Goal: Task Accomplishment & Management: Complete application form

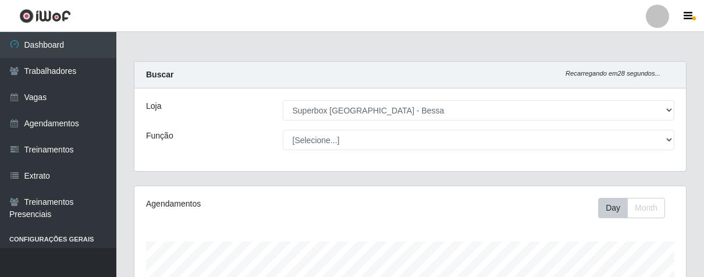
select select "206"
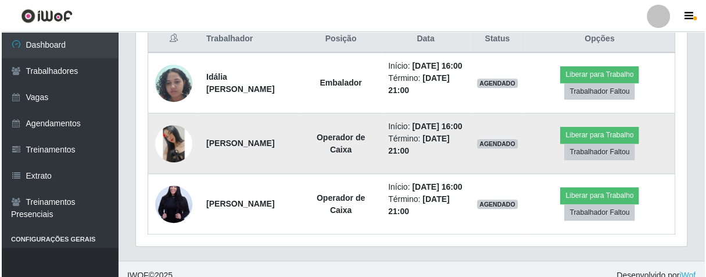
scroll to position [505, 0]
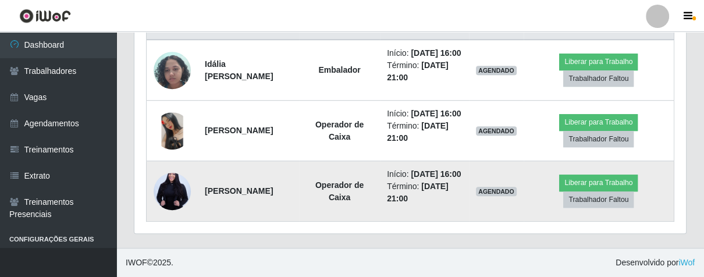
click at [174, 187] on img at bounding box center [171, 191] width 37 height 56
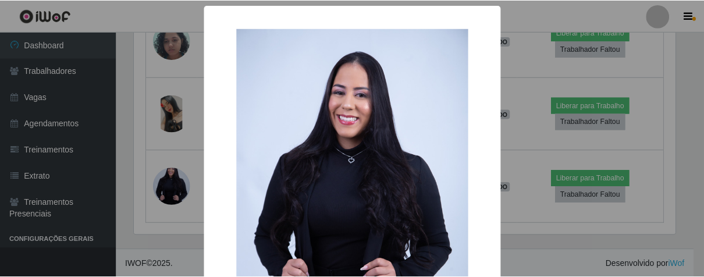
scroll to position [174, 0]
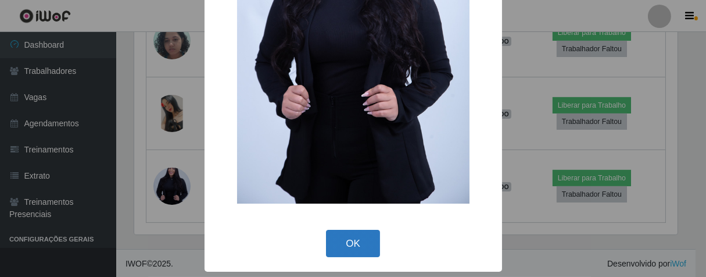
click at [347, 244] on button "OK" at bounding box center [353, 243] width 54 height 27
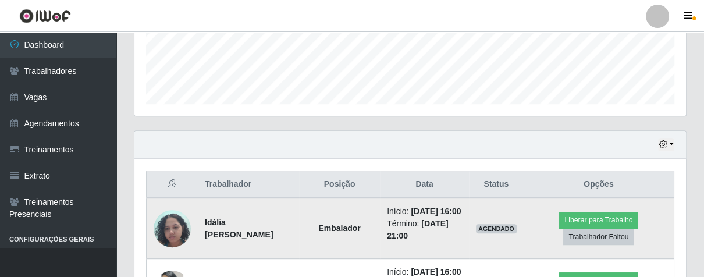
scroll to position [505, 0]
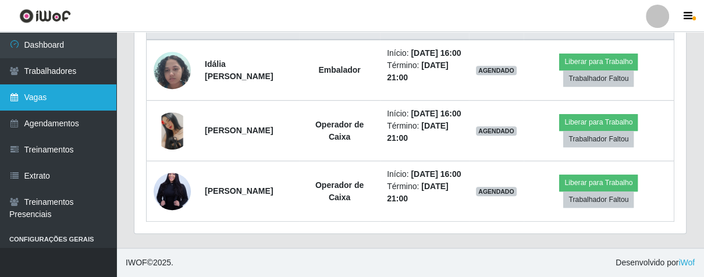
click at [69, 99] on link "Vagas" at bounding box center [58, 97] width 116 height 26
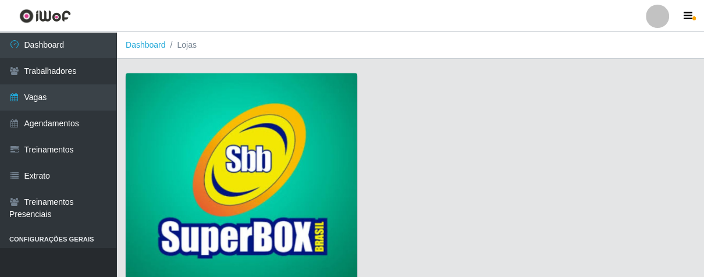
click at [210, 115] on img at bounding box center [241, 178] width 231 height 210
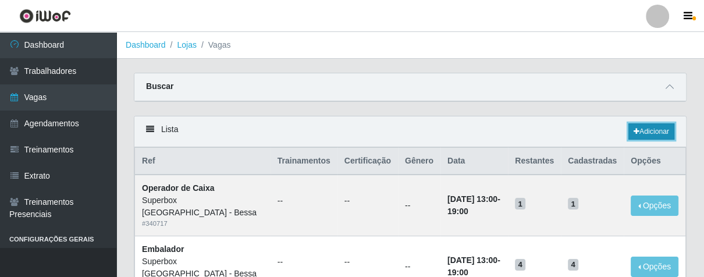
click at [662, 128] on link "Adicionar" at bounding box center [651, 131] width 46 height 16
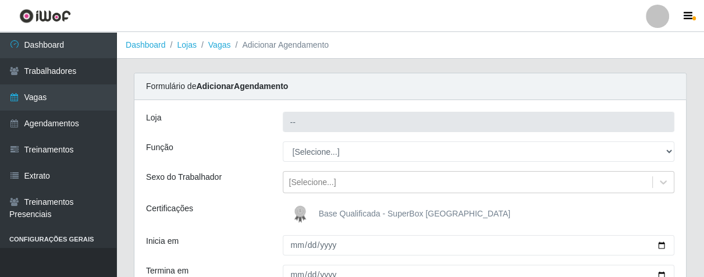
type input "Superbox [GEOGRAPHIC_DATA] - Bessa"
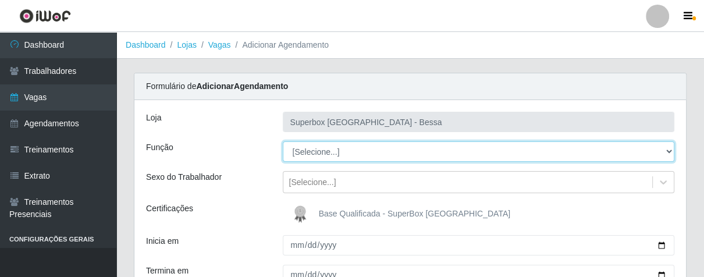
click at [667, 148] on select "[Selecione...] ASG ASG + ASG ++ Embalador Embalador + Embalador ++ Operador de …" at bounding box center [479, 151] width 392 height 20
select select "1"
click at [283, 141] on select "[Selecione...] ASG ASG + ASG ++ Embalador Embalador + Embalador ++ Operador de …" at bounding box center [479, 151] width 392 height 20
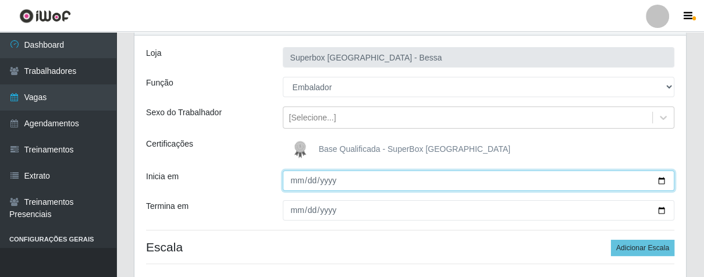
click at [297, 185] on input "Inicia em" at bounding box center [479, 180] width 392 height 20
type input "[DATE]"
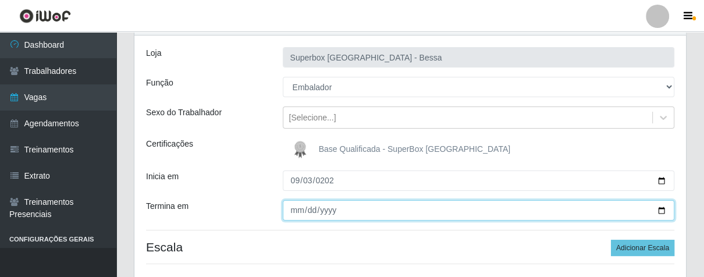
click at [297, 212] on input "Termina em" at bounding box center [479, 210] width 392 height 20
type input "[DATE]"
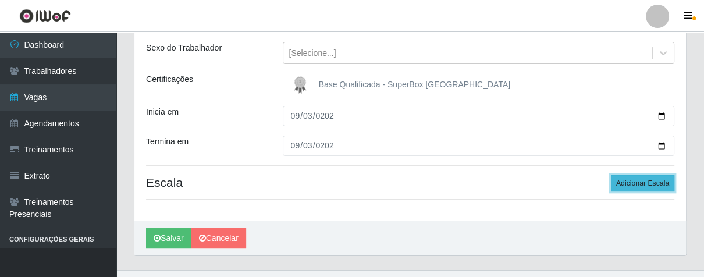
click at [622, 180] on button "Adicionar Escala" at bounding box center [641, 183] width 63 height 16
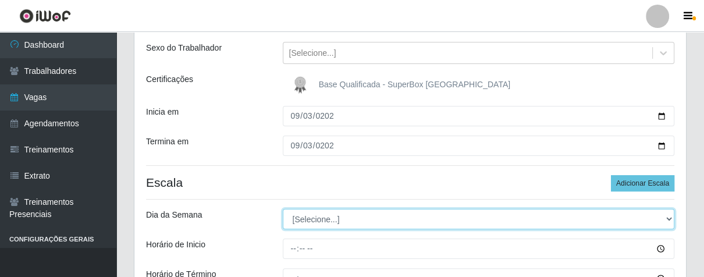
click at [667, 217] on select "[Selecione...] Segunda Terça Quarta Quinta Sexta Sábado Domingo" at bounding box center [479, 219] width 392 height 20
select select "3"
click at [283, 209] on select "[Selecione...] Segunda Terça Quarta Quinta Sexta Sábado Domingo" at bounding box center [479, 219] width 392 height 20
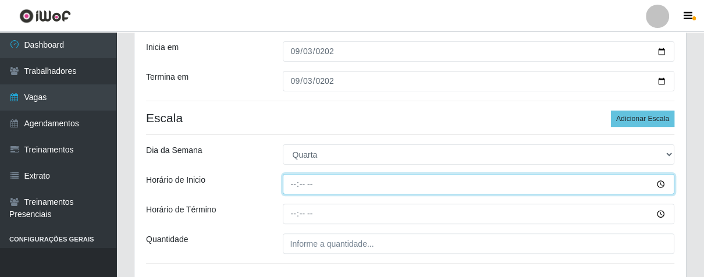
click at [292, 185] on input "Horário de Inicio" at bounding box center [479, 184] width 392 height 20
type input "08:00"
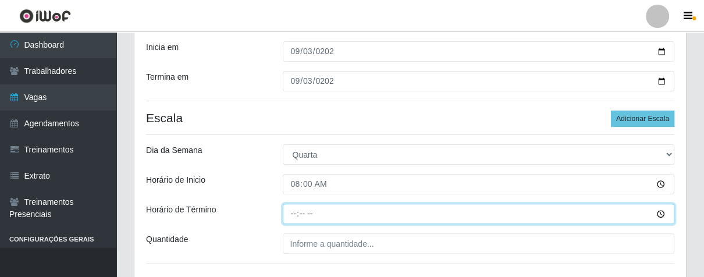
click at [293, 213] on input "Horário de Término" at bounding box center [479, 213] width 392 height 20
type input "14:00"
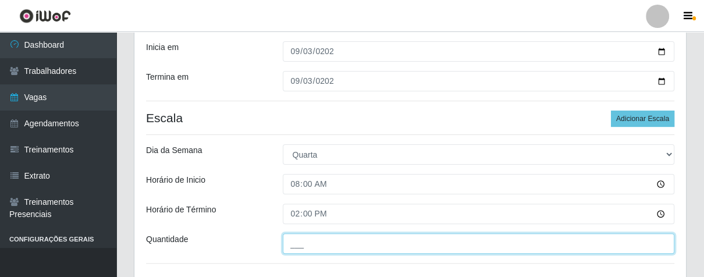
click at [335, 247] on input "___" at bounding box center [479, 243] width 392 height 20
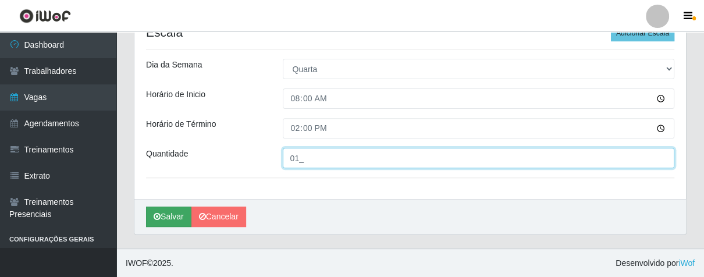
type input "01_"
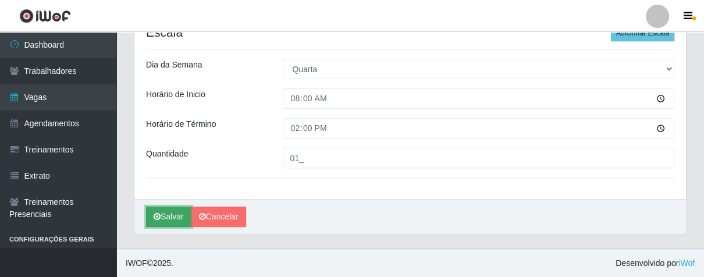
click at [174, 219] on button "Salvar" at bounding box center [168, 216] width 45 height 20
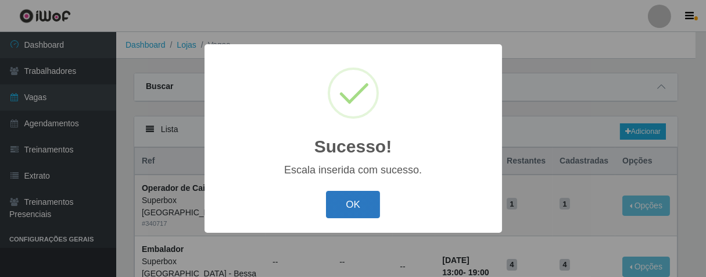
click at [372, 212] on button "OK" at bounding box center [353, 204] width 54 height 27
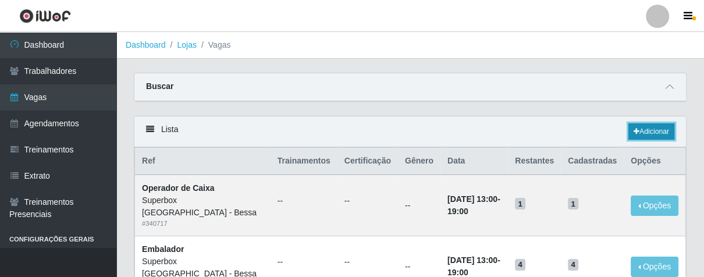
click at [639, 127] on link "Adicionar" at bounding box center [651, 131] width 46 height 16
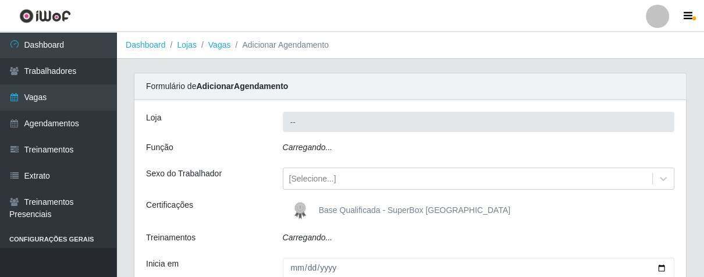
type input "Superbox [GEOGRAPHIC_DATA] - Bessa"
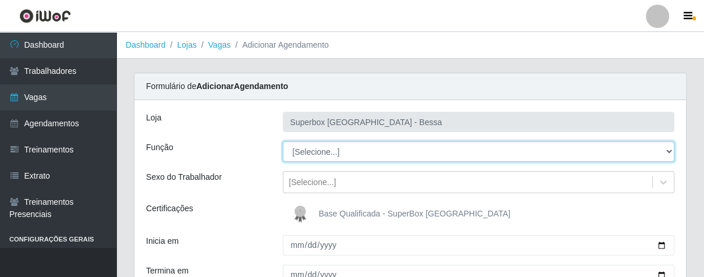
click at [667, 151] on select "[Selecione...] ASG ASG + ASG ++ Embalador Embalador + Embalador ++ Operador de …" at bounding box center [479, 151] width 392 height 20
select select "1"
click at [283, 141] on select "[Selecione...] ASG ASG + ASG ++ Embalador Embalador + Embalador ++ Operador de …" at bounding box center [479, 151] width 392 height 20
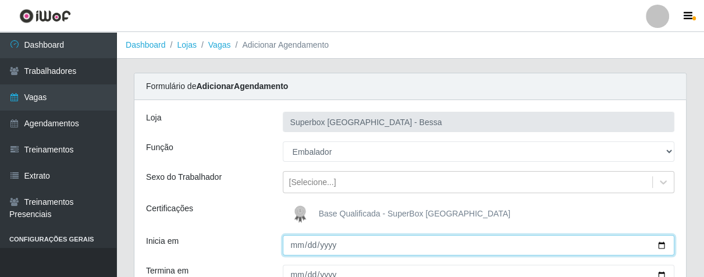
click at [290, 247] on input "Inicia em" at bounding box center [479, 245] width 392 height 20
type input "[DATE]"
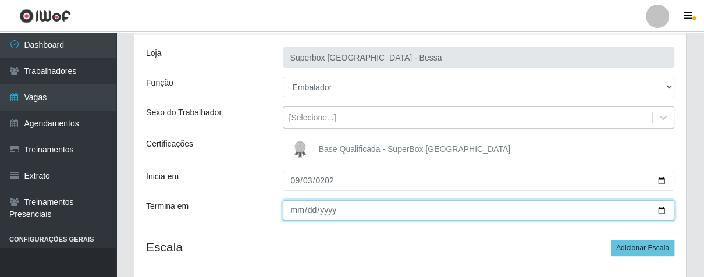
click at [295, 213] on input "Termina em" at bounding box center [479, 210] width 392 height 20
type input "[DATE]"
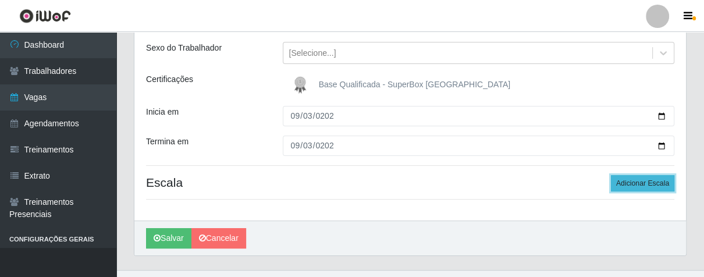
click at [660, 187] on button "Adicionar Escala" at bounding box center [641, 183] width 63 height 16
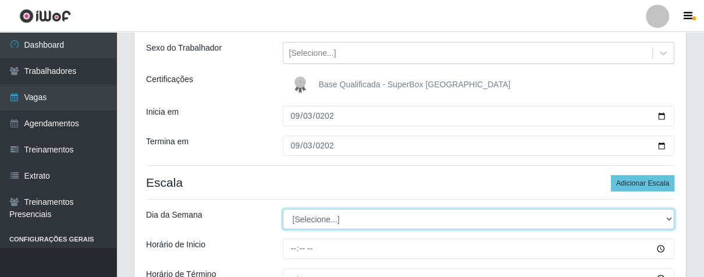
drag, startPoint x: 665, startPoint y: 217, endPoint x: 656, endPoint y: 219, distance: 9.5
click at [665, 217] on select "[Selecione...] Segunda Terça Quarta Quinta Sexta Sábado Domingo" at bounding box center [479, 219] width 392 height 20
select select "3"
click at [283, 209] on select "[Selecione...] Segunda Terça Quarta Quinta Sexta Sábado Domingo" at bounding box center [479, 219] width 392 height 20
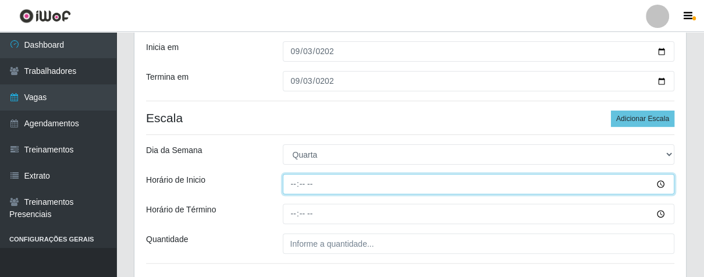
click at [289, 183] on input "Horário de Inicio" at bounding box center [479, 184] width 392 height 20
type input "14:00"
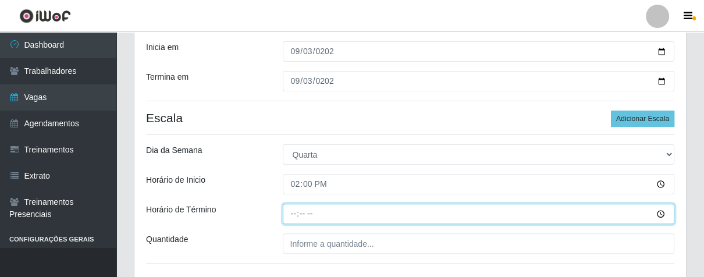
click at [294, 210] on input "Horário de Término" at bounding box center [479, 213] width 392 height 20
type input "20:00"
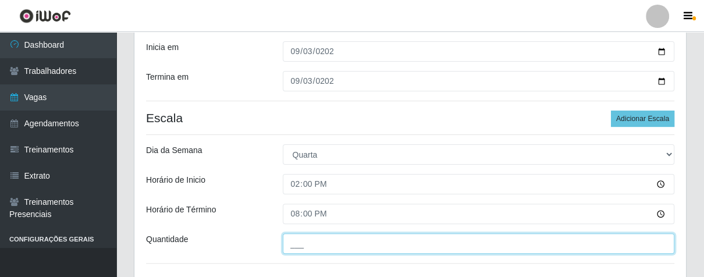
click at [324, 245] on input "___" at bounding box center [479, 243] width 392 height 20
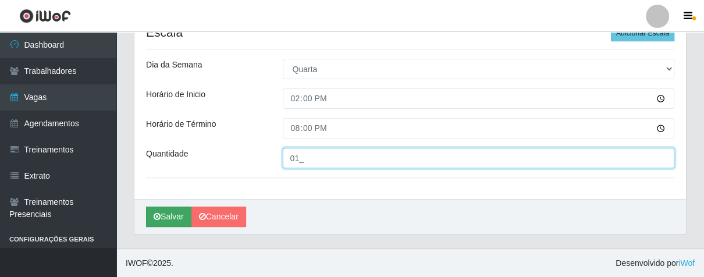
type input "01_"
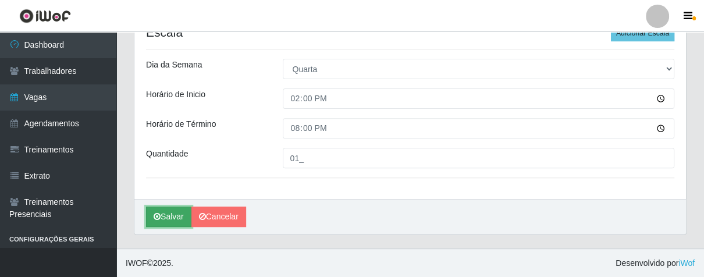
click at [163, 216] on button "Salvar" at bounding box center [168, 216] width 45 height 20
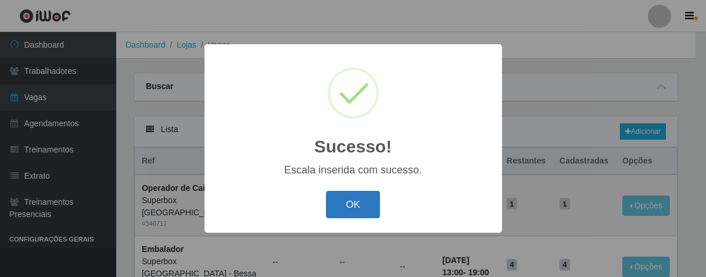
click at [355, 207] on button "OK" at bounding box center [353, 204] width 54 height 27
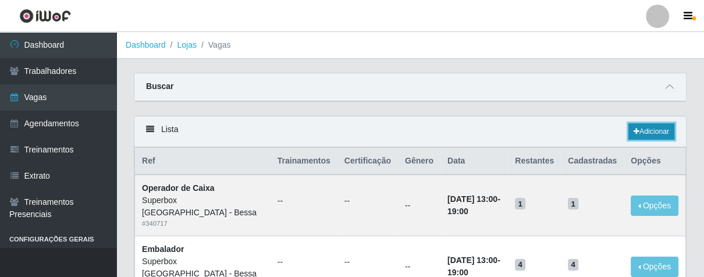
click at [635, 128] on icon at bounding box center [636, 131] width 6 height 7
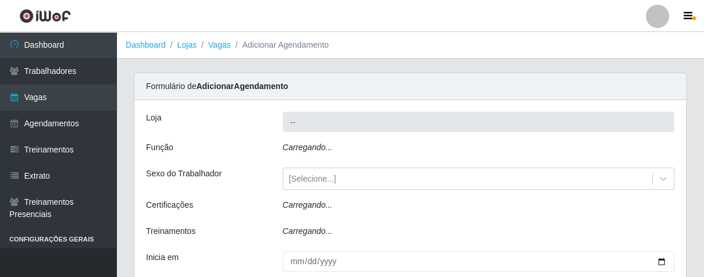
type input "Superbox [GEOGRAPHIC_DATA] - Bessa"
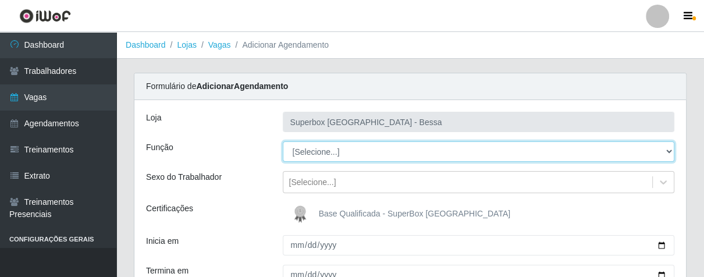
click at [666, 148] on select "[Selecione...] ASG ASG + ASG ++ Embalador Embalador + Embalador ++ Operador de …" at bounding box center [479, 151] width 392 height 20
select select "1"
click at [283, 141] on select "[Selecione...] ASG ASG + ASG ++ Embalador Embalador + Embalador ++ Operador de …" at bounding box center [479, 151] width 392 height 20
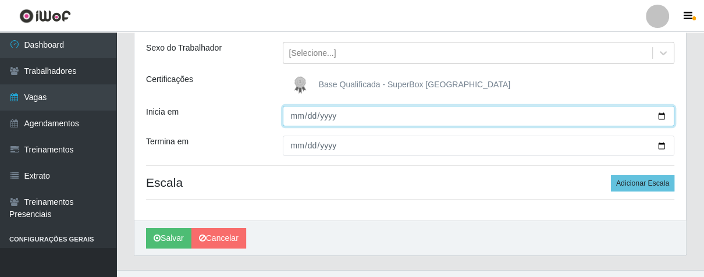
click at [295, 118] on input "Inicia em" at bounding box center [479, 116] width 392 height 20
type input "[DATE]"
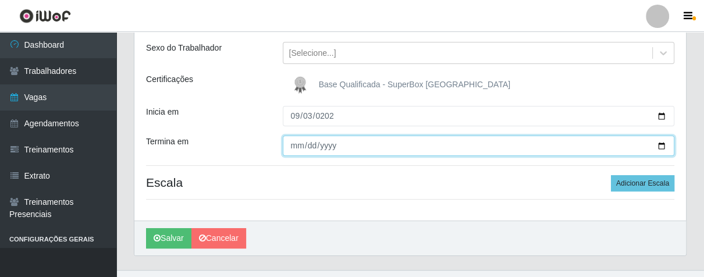
click at [293, 150] on input "Termina em" at bounding box center [479, 145] width 392 height 20
type input "[DATE]"
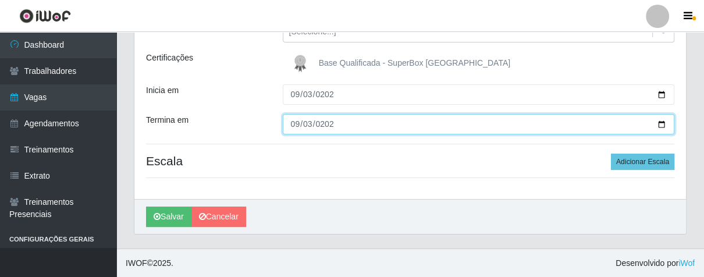
scroll to position [86, 0]
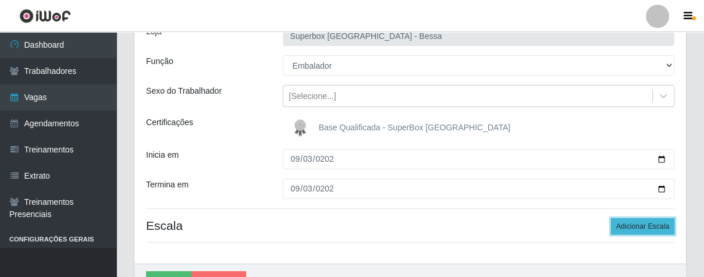
click at [620, 227] on button "Adicionar Escala" at bounding box center [641, 226] width 63 height 16
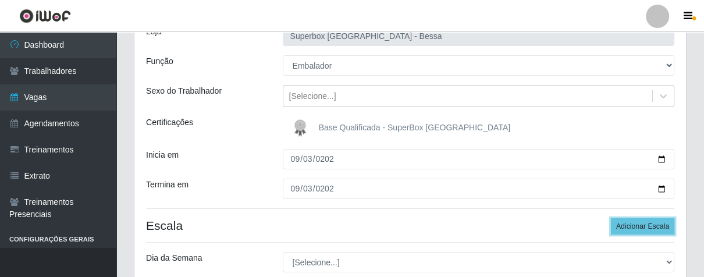
scroll to position [151, 0]
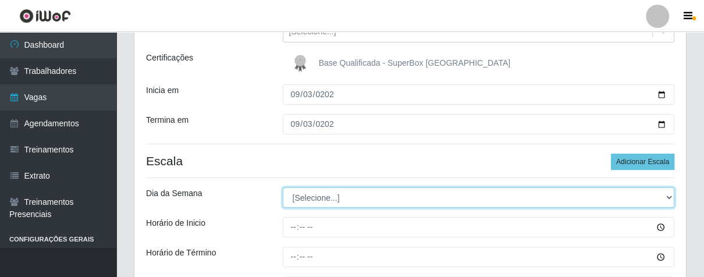
click at [666, 192] on select "[Selecione...] Segunda Terça Quarta Quinta Sexta Sábado Domingo" at bounding box center [479, 197] width 392 height 20
select select "3"
click at [283, 187] on select "[Selecione...] Segunda Terça Quarta Quinta Sexta Sábado Domingo" at bounding box center [479, 197] width 392 height 20
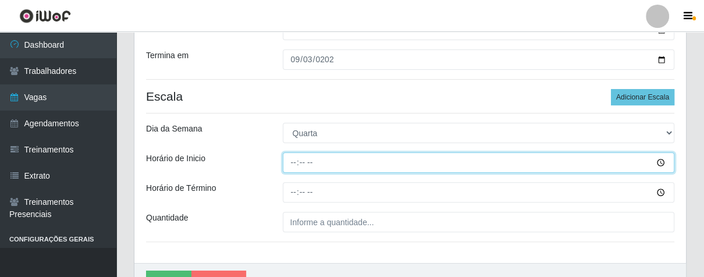
click at [289, 166] on input "Horário de Inicio" at bounding box center [479, 162] width 392 height 20
type input "16:00"
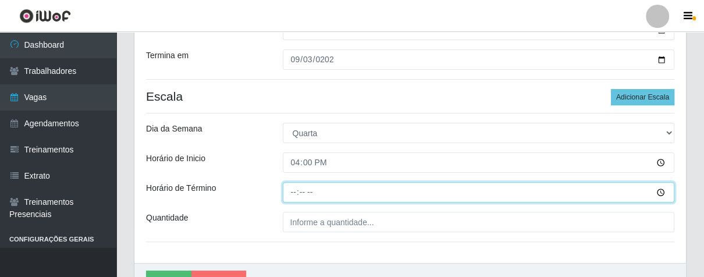
drag, startPoint x: 289, startPoint y: 191, endPoint x: 306, endPoint y: 203, distance: 21.2
click at [290, 192] on input "Horário de Término" at bounding box center [479, 192] width 392 height 20
type input "21:00"
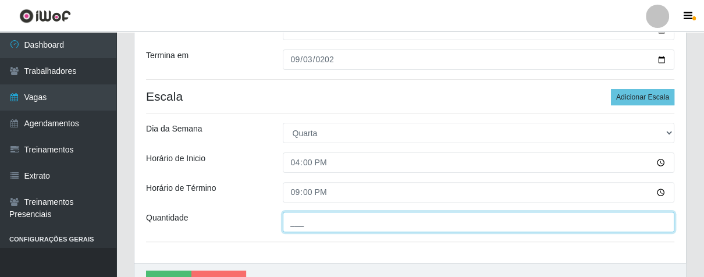
click at [312, 223] on input "___" at bounding box center [479, 222] width 392 height 20
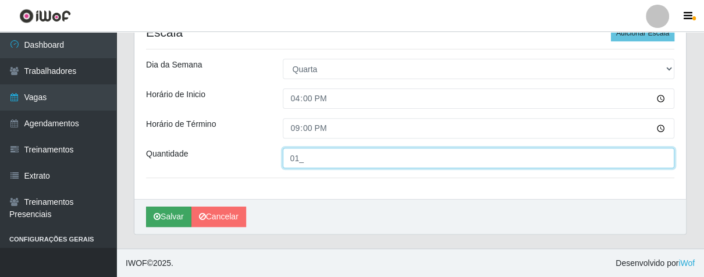
type input "01_"
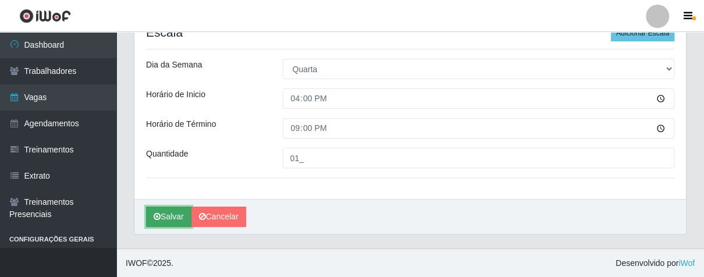
click at [177, 215] on button "Salvar" at bounding box center [168, 216] width 45 height 20
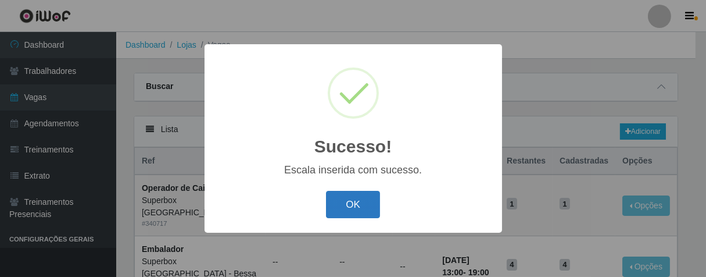
click at [349, 212] on button "OK" at bounding box center [353, 204] width 54 height 27
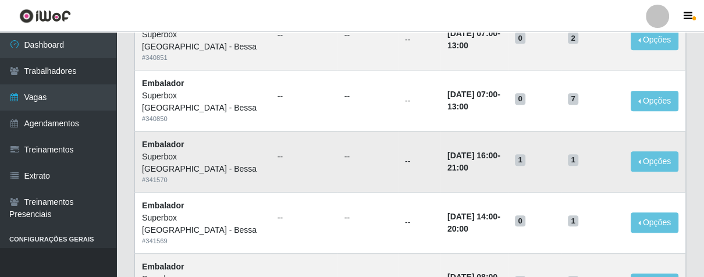
scroll to position [840, 0]
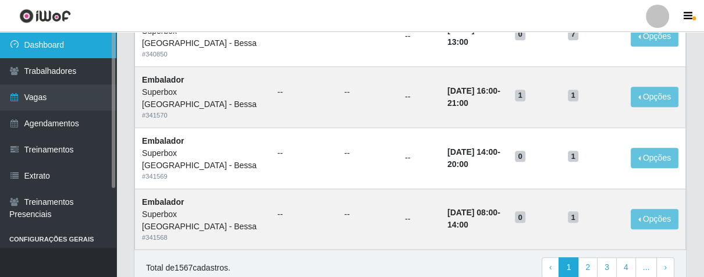
click at [72, 45] on link "Dashboard" at bounding box center [58, 45] width 116 height 26
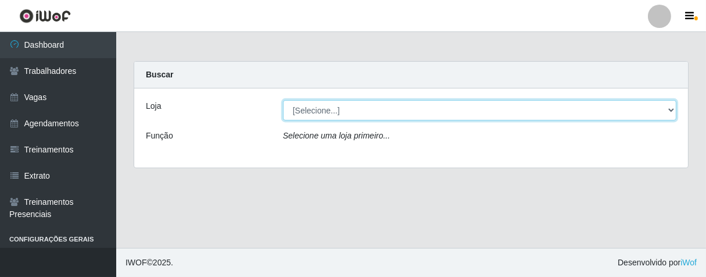
click at [672, 110] on select "[Selecione...] Superbox [GEOGRAPHIC_DATA] - Bessa" at bounding box center [480, 110] width 394 height 20
select select "206"
click at [283, 100] on select "[Selecione...] Superbox [GEOGRAPHIC_DATA] - Bessa" at bounding box center [480, 110] width 394 height 20
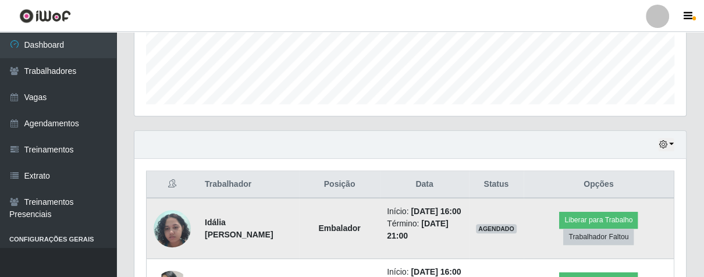
scroll to position [247, 0]
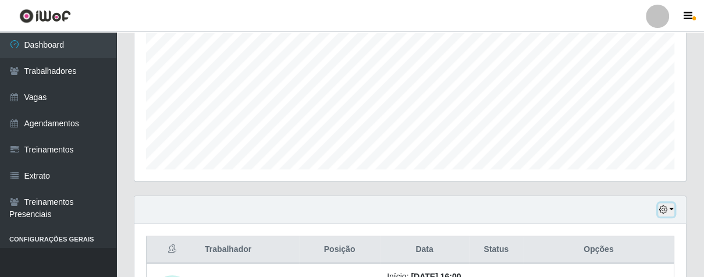
click at [666, 205] on icon "button" at bounding box center [662, 209] width 8 height 8
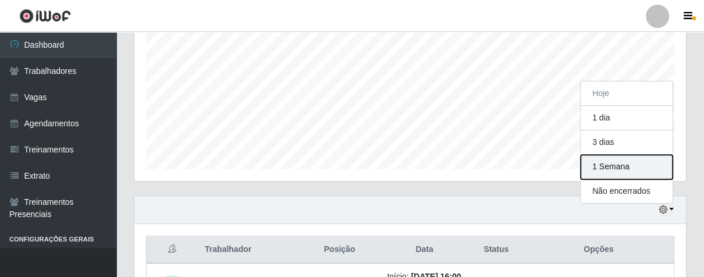
click at [606, 167] on button "1 Semana" at bounding box center [626, 167] width 92 height 24
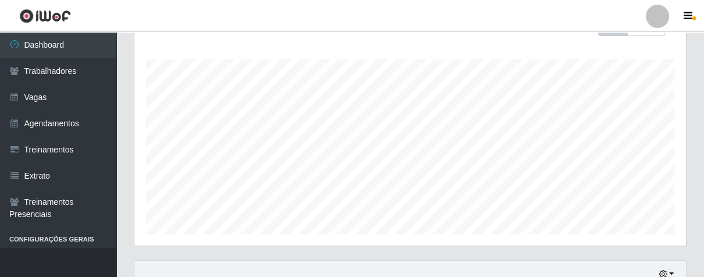
scroll to position [312, 0]
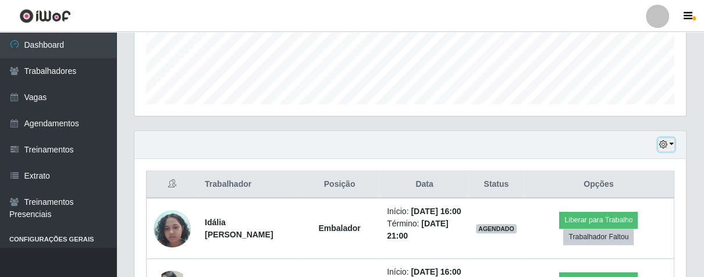
click at [667, 143] on button "button" at bounding box center [666, 144] width 16 height 13
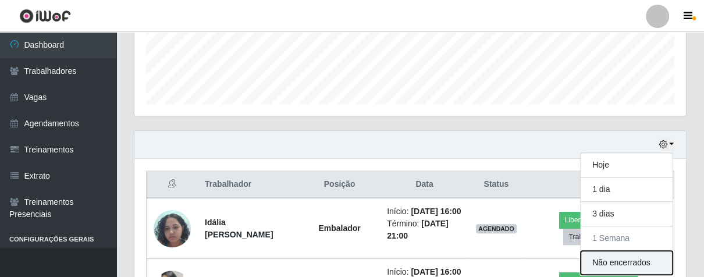
drag, startPoint x: 604, startPoint y: 266, endPoint x: 631, endPoint y: 213, distance: 59.5
click at [612, 251] on button "Não encerrados" at bounding box center [626, 263] width 92 height 24
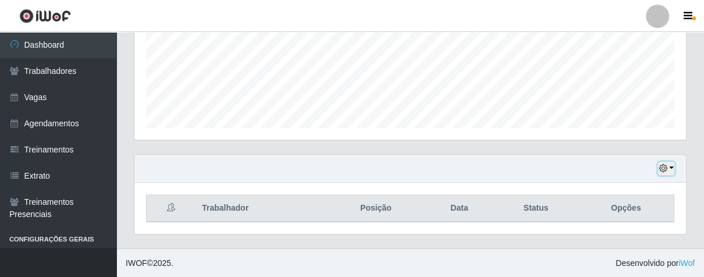
click at [662, 168] on icon "button" at bounding box center [662, 168] width 8 height 8
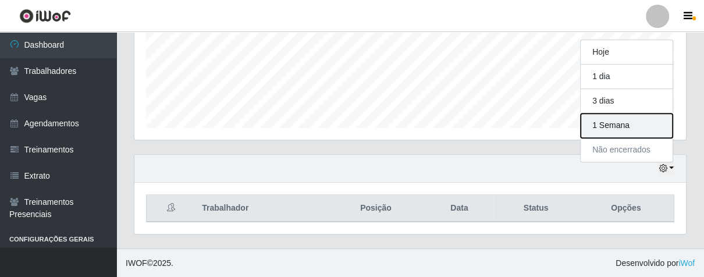
click at [605, 122] on button "1 Semana" at bounding box center [626, 125] width 92 height 24
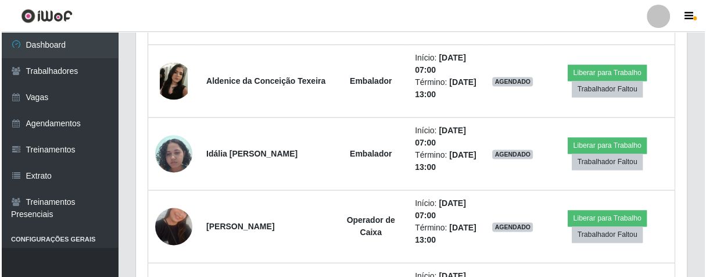
scroll to position [1256, 0]
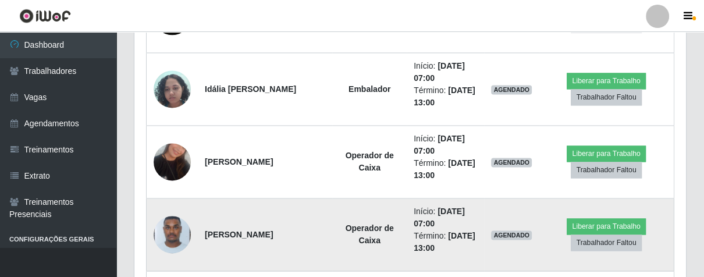
click at [176, 233] on img at bounding box center [171, 234] width 37 height 49
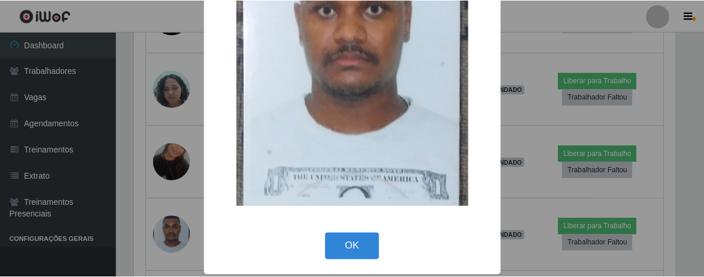
scroll to position [131, 0]
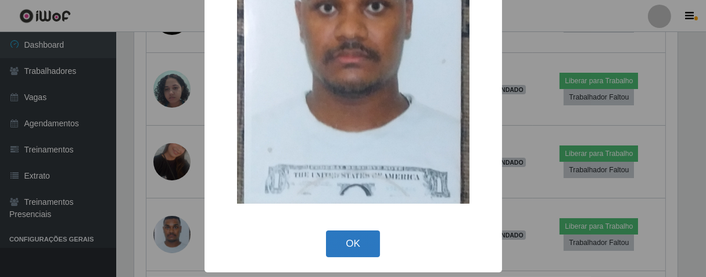
click at [349, 241] on button "OK" at bounding box center [353, 243] width 54 height 27
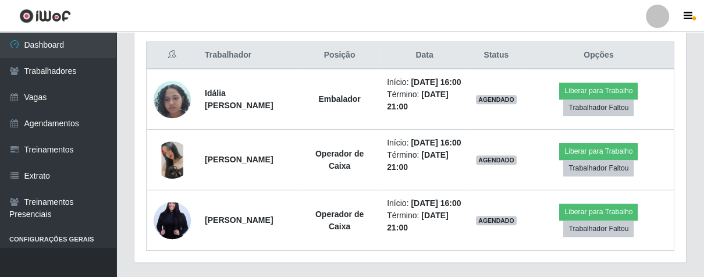
scroll to position [376, 0]
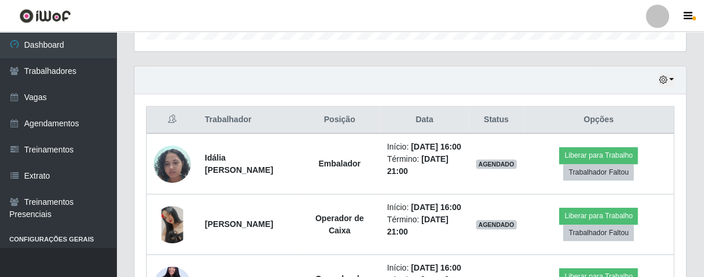
click at [443, 120] on th "Data" at bounding box center [424, 119] width 89 height 27
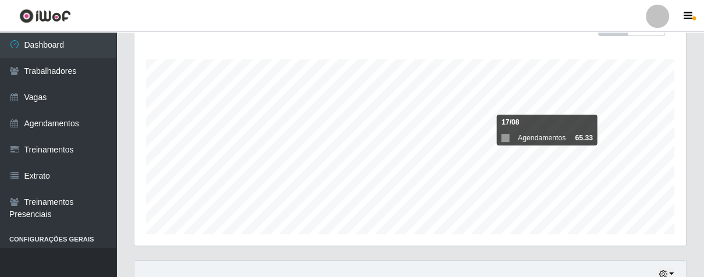
scroll to position [247, 0]
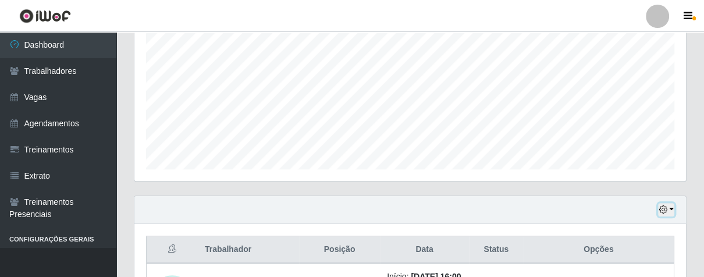
click at [662, 203] on button "button" at bounding box center [666, 209] width 16 height 13
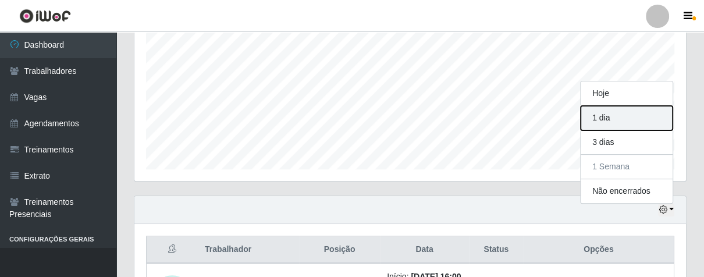
click at [628, 114] on button "1 dia" at bounding box center [626, 118] width 92 height 24
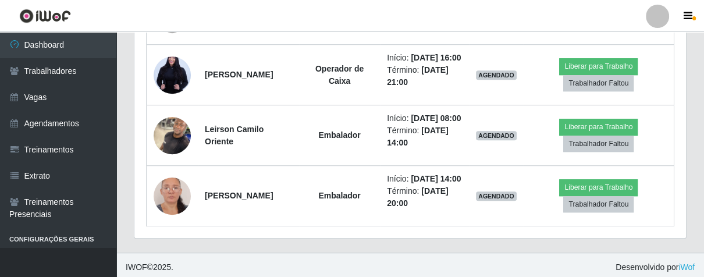
scroll to position [392, 0]
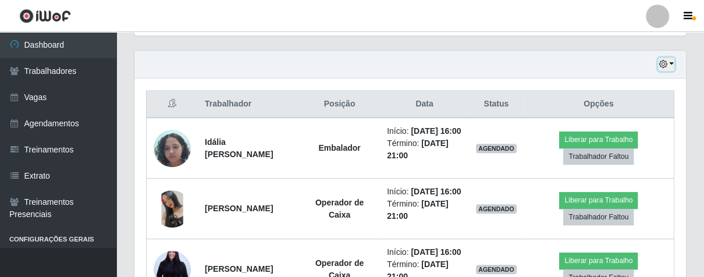
click at [667, 66] on button "button" at bounding box center [666, 64] width 16 height 13
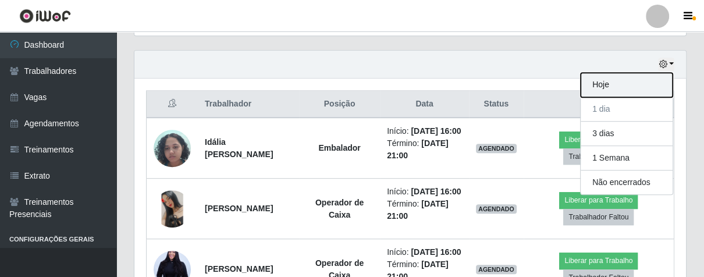
click at [635, 82] on button "Hoje" at bounding box center [626, 85] width 92 height 24
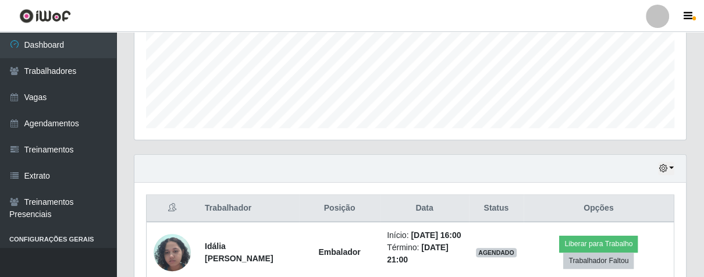
scroll to position [505, 0]
